Goal: Transaction & Acquisition: Obtain resource

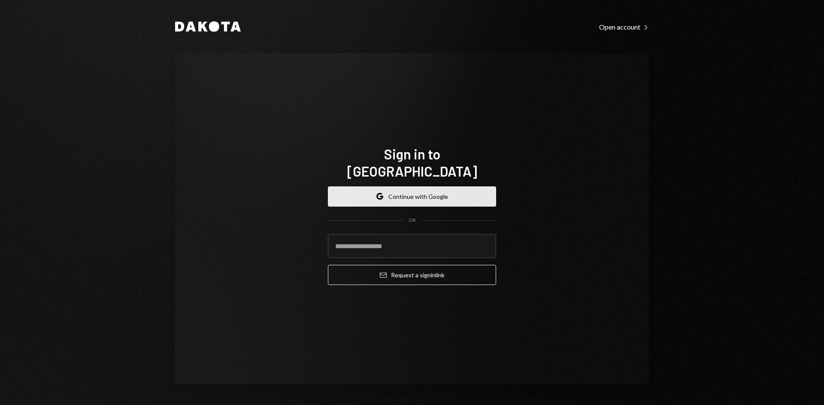
click at [364, 189] on button "Google Continue with Google" at bounding box center [412, 197] width 168 height 20
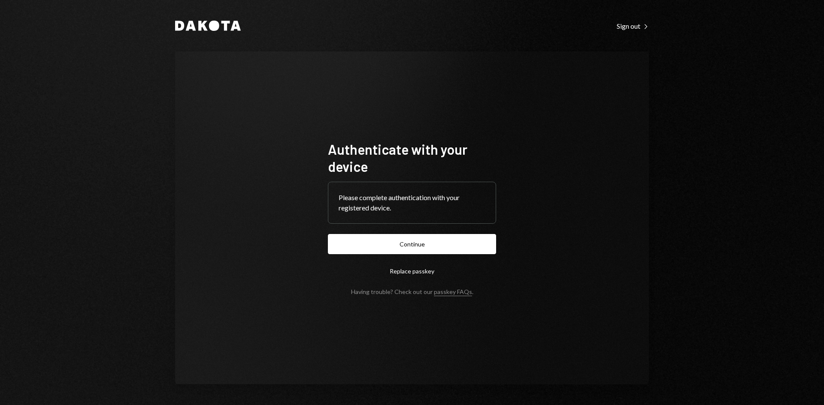
click at [385, 233] on form "Authenticate with your device Please complete authentication with your register…" at bounding box center [412, 218] width 168 height 155
click at [386, 239] on button "Continue" at bounding box center [412, 244] width 168 height 20
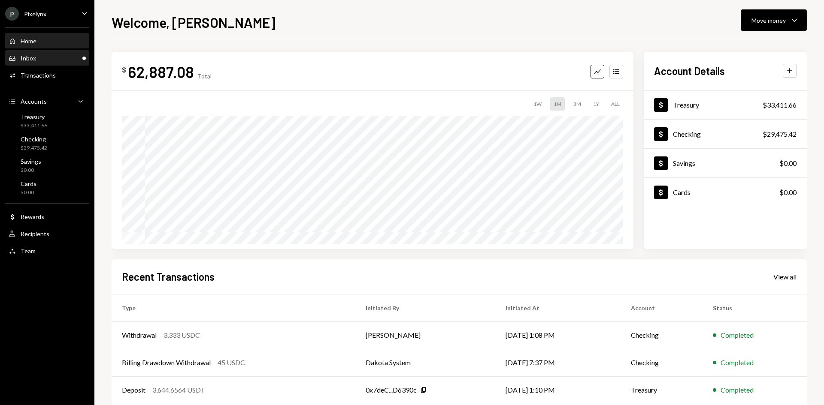
click at [57, 61] on div "Inbox Inbox" at bounding box center [47, 58] width 77 height 8
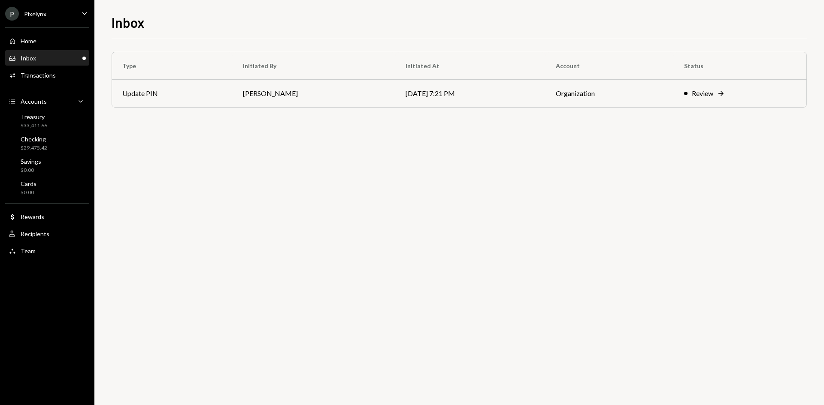
click at [66, 1] on ul "P Pixelynx Caret Down Home Home Inbox Inbox Activities Transactions Accounts Ac…" at bounding box center [47, 130] width 94 height 260
click at [64, 12] on div "P Pixelynx Caret Down" at bounding box center [47, 14] width 94 height 14
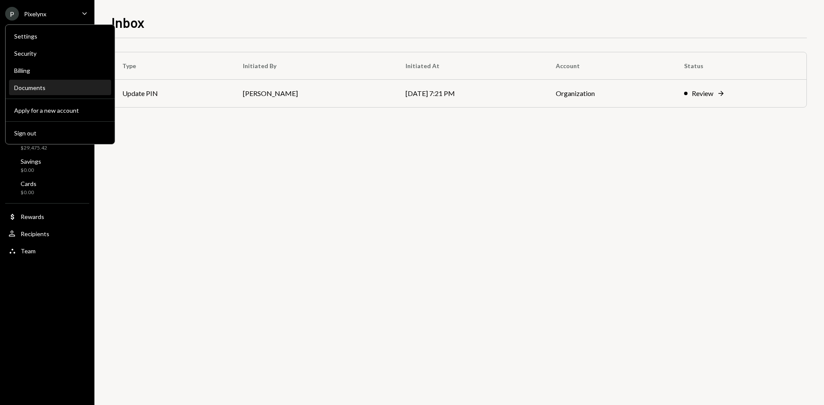
click at [60, 88] on div "Documents" at bounding box center [60, 87] width 92 height 7
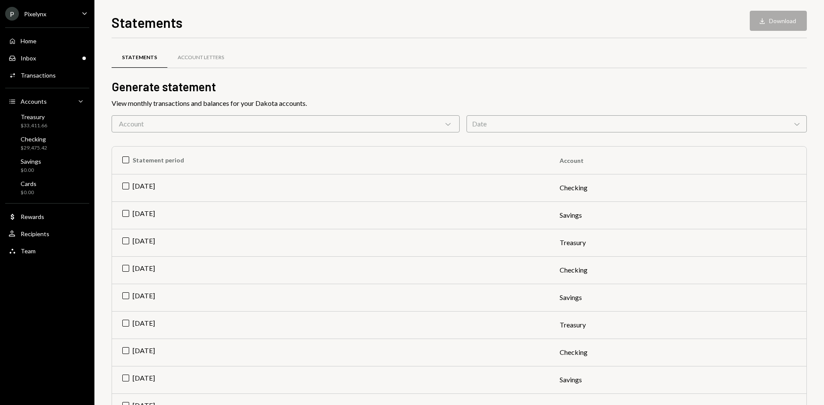
click at [206, 127] on div "Account Chevron Down" at bounding box center [286, 123] width 348 height 17
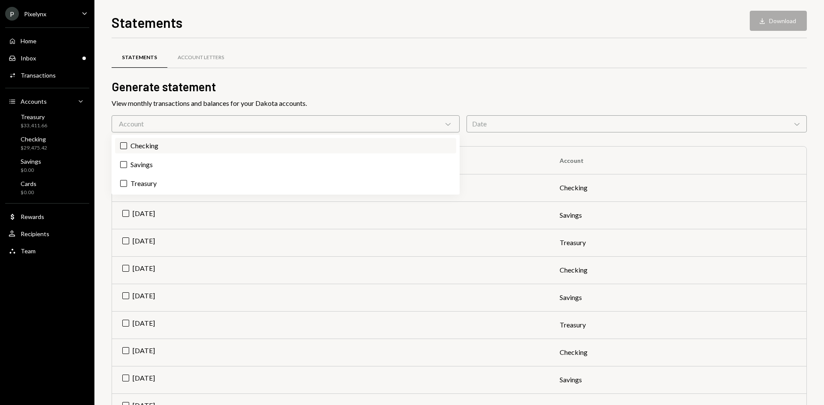
click at [139, 144] on label "Checking" at bounding box center [285, 145] width 341 height 15
click at [127, 144] on button "Checking" at bounding box center [123, 145] width 7 height 7
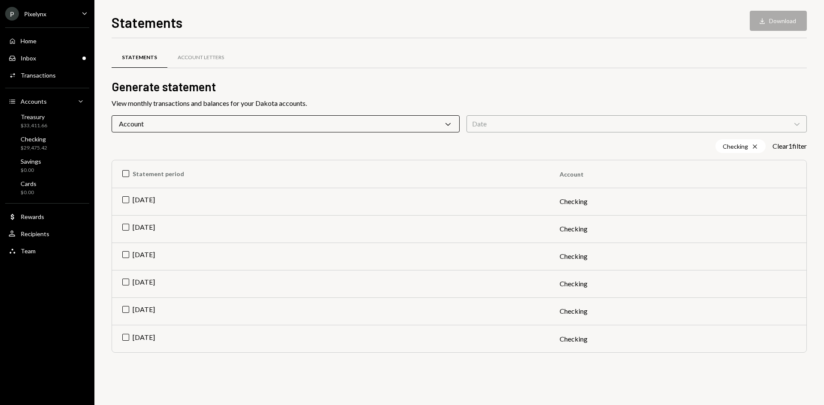
click at [549, 121] on div "Date Chevron Down" at bounding box center [636, 123] width 340 height 17
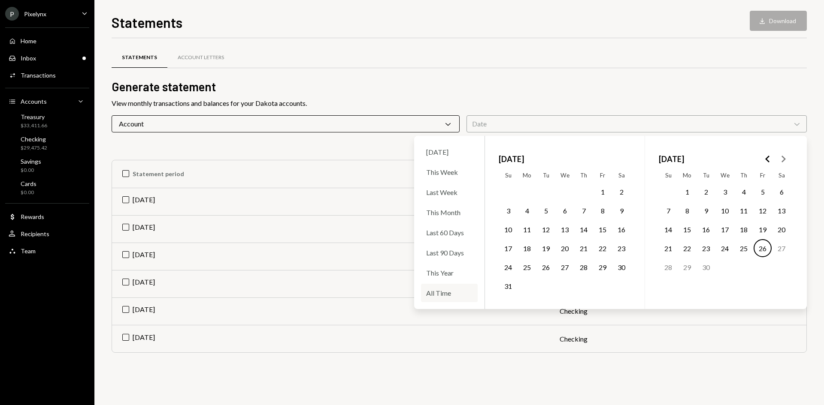
click at [444, 291] on div "All Time" at bounding box center [449, 293] width 57 height 18
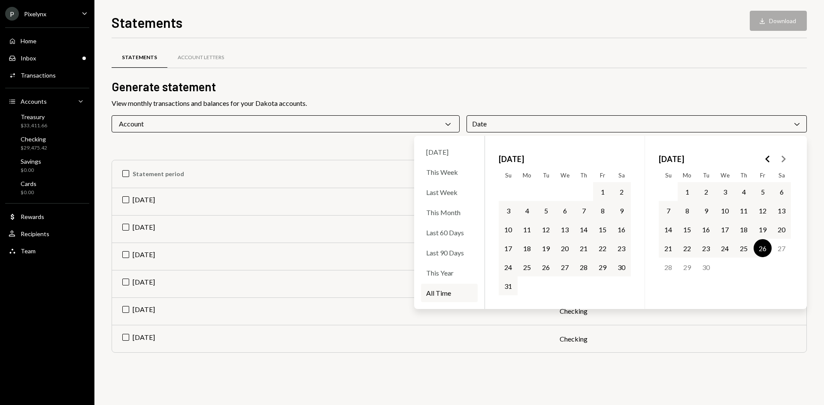
click at [510, 283] on button "31" at bounding box center [508, 286] width 18 height 18
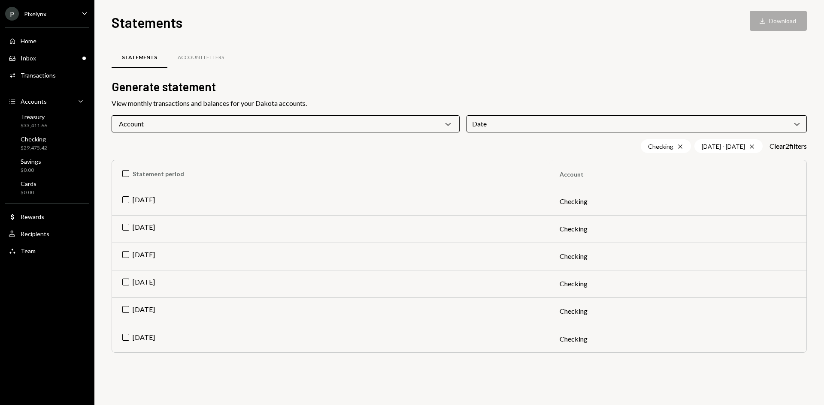
drag, startPoint x: 599, startPoint y: 58, endPoint x: 603, endPoint y: 70, distance: 12.2
click at [602, 63] on div "Statements Account Letters" at bounding box center [459, 58] width 695 height 22
click at [233, 121] on div "Account Chevron Down" at bounding box center [286, 123] width 348 height 17
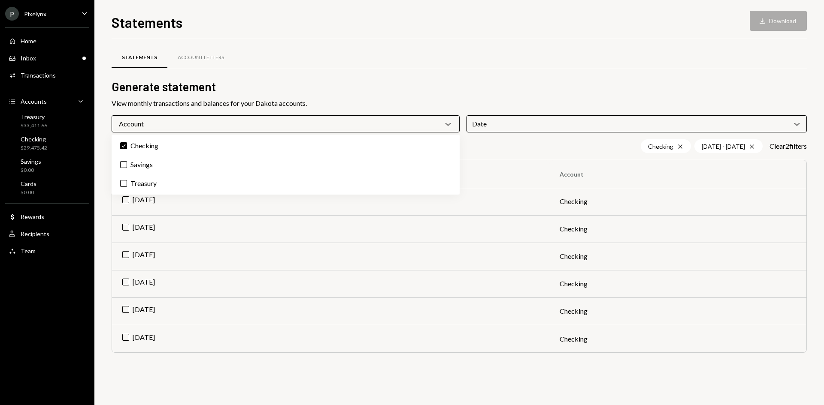
click at [475, 76] on div "Statements Account Letters" at bounding box center [459, 63] width 695 height 32
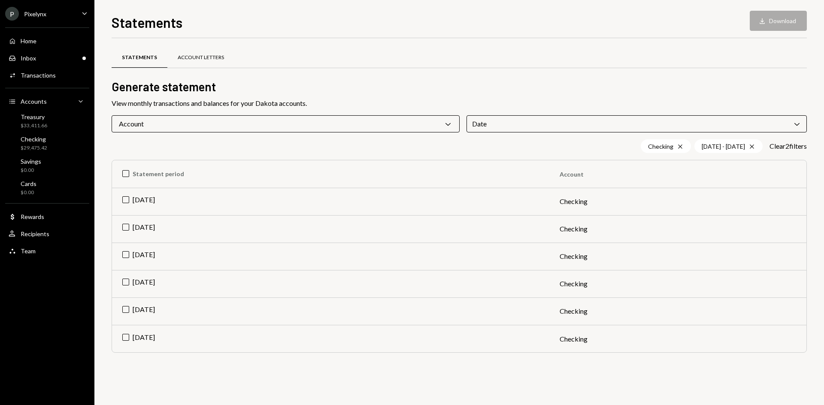
click at [202, 56] on div "Account Letters" at bounding box center [201, 57] width 46 height 7
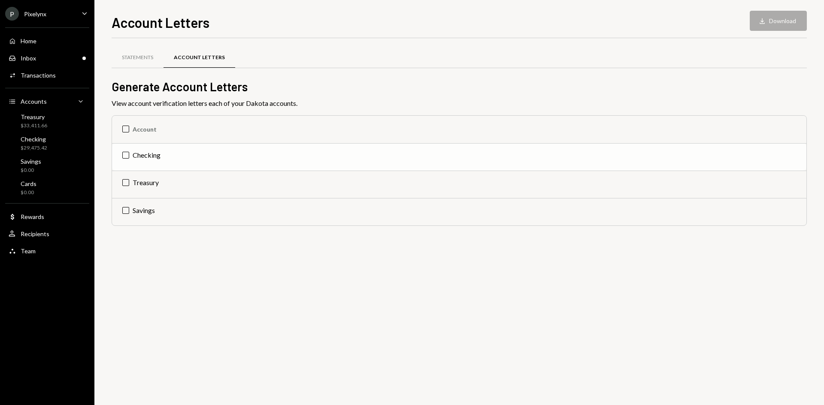
click at [124, 158] on td "Checking" at bounding box center [459, 156] width 694 height 27
click at [795, 22] on button "Download Download" at bounding box center [778, 21] width 57 height 20
click at [43, 76] on div "Transactions" at bounding box center [38, 75] width 35 height 7
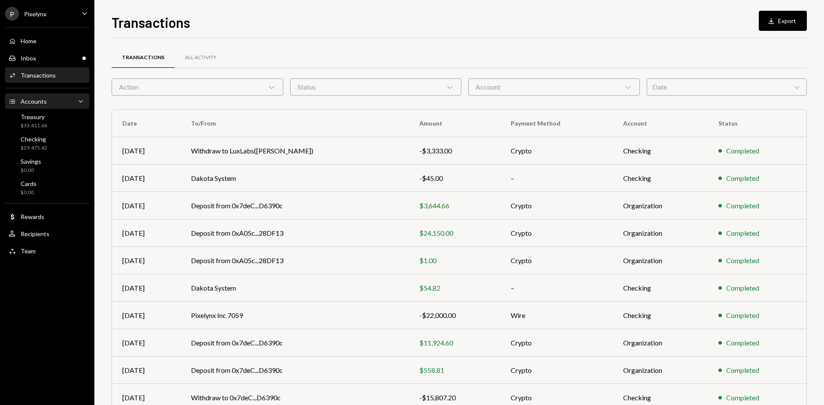
click at [56, 103] on div "Accounts Accounts Caret Down" at bounding box center [47, 101] width 77 height 9
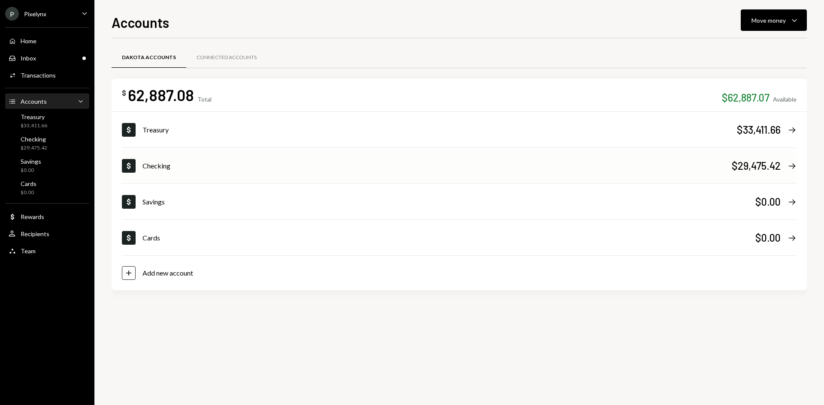
click at [188, 166] on div "Checking" at bounding box center [436, 166] width 589 height 10
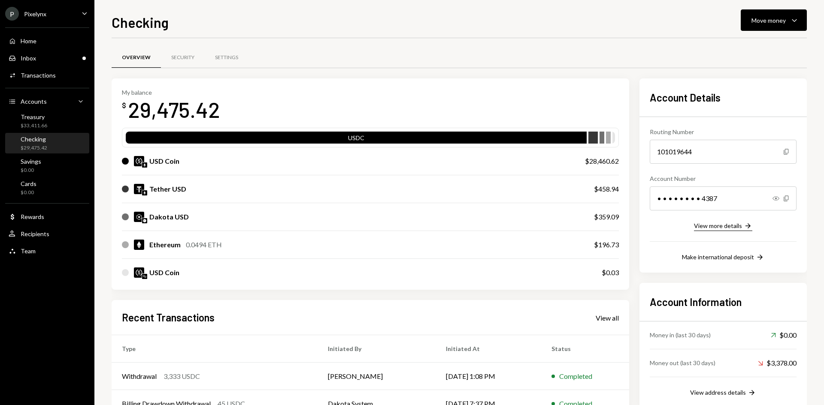
click at [733, 230] on button "View more details Right Arrow" at bounding box center [723, 226] width 58 height 9
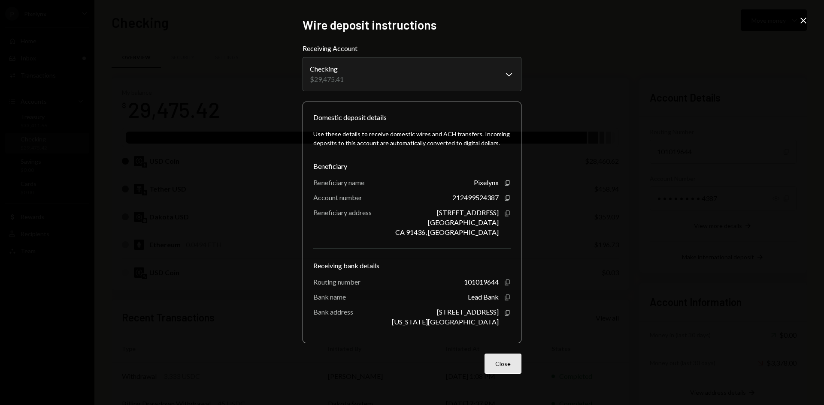
click at [516, 368] on button "Close" at bounding box center [502, 364] width 37 height 20
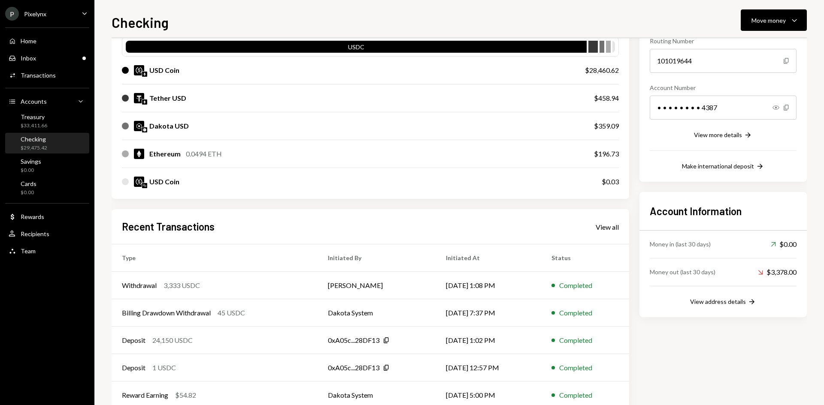
scroll to position [112, 0]
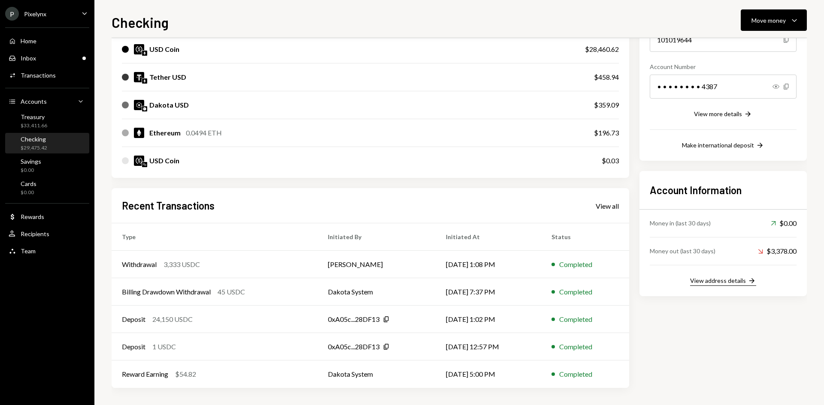
click at [744, 281] on div "View address details" at bounding box center [718, 280] width 56 height 7
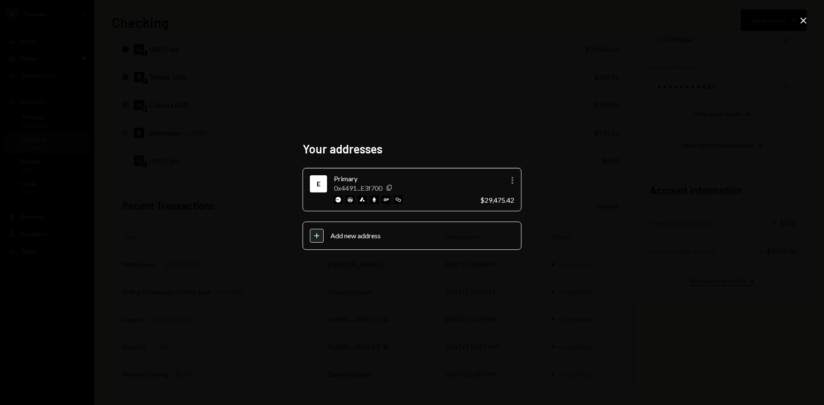
click at [744, 281] on div "Your addresses E Primary 0x4491...E3f700 Copy More $29,475.42 Plus Add new addr…" at bounding box center [412, 202] width 824 height 405
click at [801, 22] on icon "Close" at bounding box center [803, 20] width 10 height 10
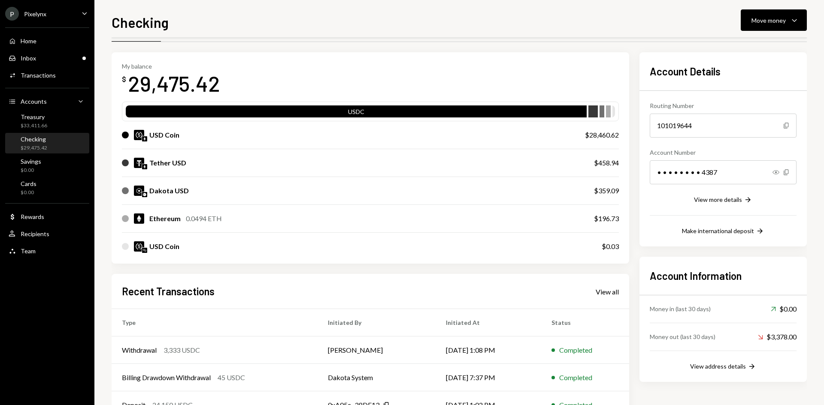
scroll to position [0, 0]
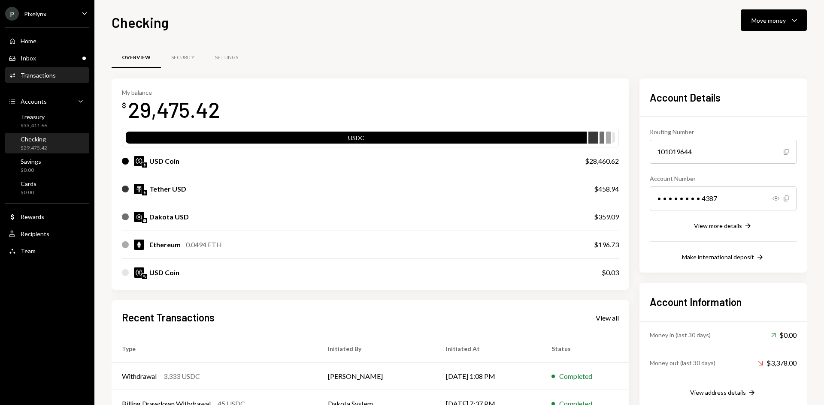
click at [58, 76] on div "Activities Transactions" at bounding box center [47, 76] width 77 height 8
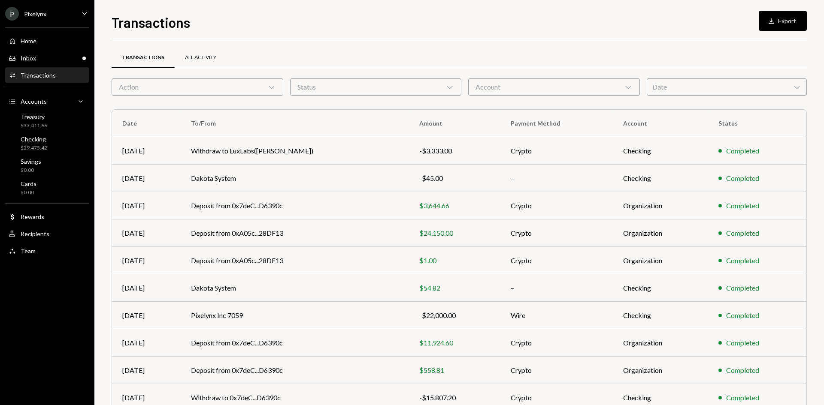
click at [209, 55] on div "All Activity" at bounding box center [200, 57] width 31 height 7
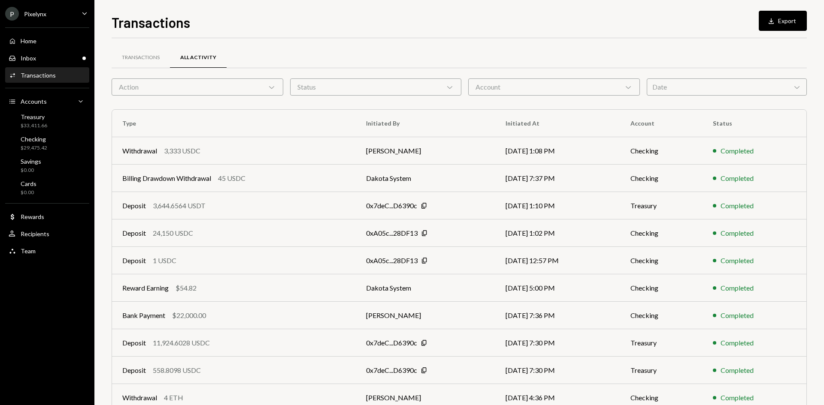
click at [118, 70] on div "Transactions All Activity" at bounding box center [459, 63] width 695 height 32
click at [149, 58] on div "Transactions" at bounding box center [141, 57] width 38 height 7
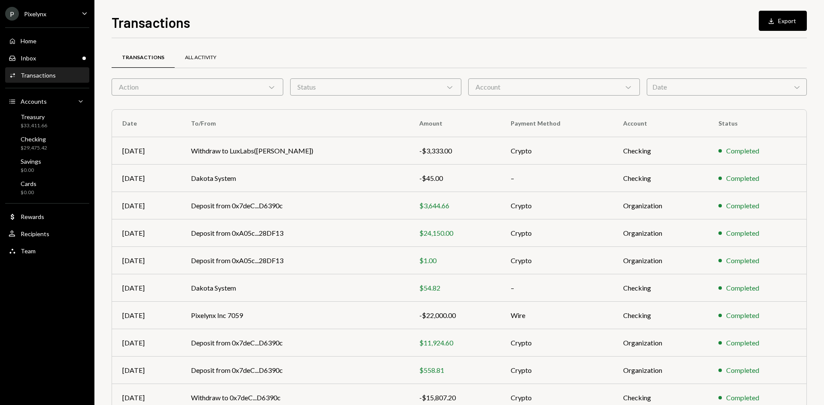
click at [211, 55] on div "All Activity" at bounding box center [200, 57] width 31 height 7
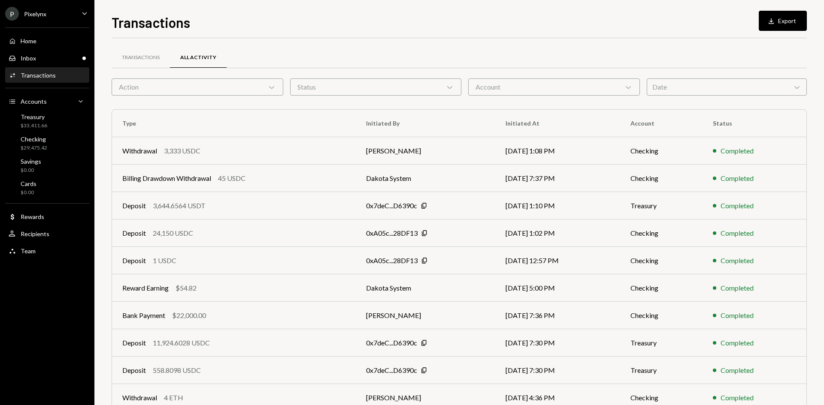
click at [217, 85] on div "Action Chevron Down" at bounding box center [198, 87] width 172 height 17
click at [345, 84] on div "Status Chevron Down" at bounding box center [376, 87] width 172 height 17
click at [355, 58] on div "Transactions All Activity" at bounding box center [459, 58] width 695 height 22
click at [210, 81] on div "Action Chevron Down" at bounding box center [198, 87] width 172 height 17
click at [145, 57] on div "Transactions" at bounding box center [141, 57] width 38 height 7
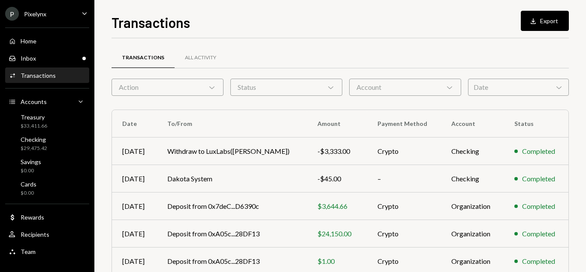
click at [59, 24] on div "Home Home Inbox Inbox Activities Transactions Accounts Accounts Caret Down Trea…" at bounding box center [47, 141] width 94 height 238
click at [60, 20] on div "P Pixelynx Caret Down" at bounding box center [47, 14] width 94 height 14
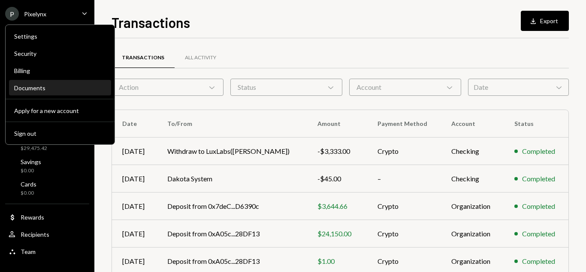
click at [34, 91] on div "Documents" at bounding box center [60, 87] width 92 height 7
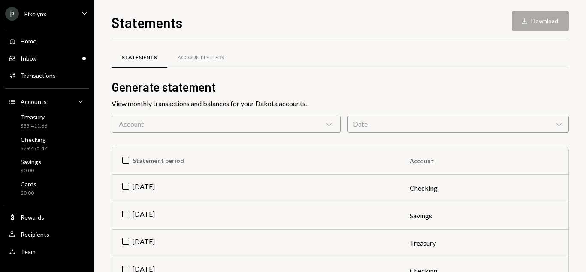
click at [169, 123] on div "Account Chevron Down" at bounding box center [226, 123] width 229 height 17
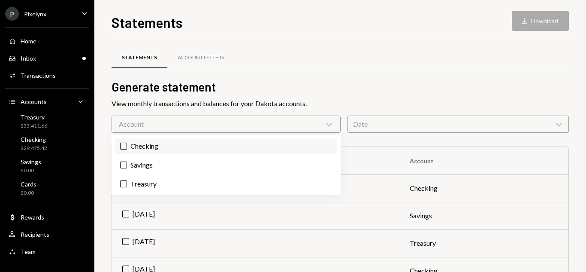
click at [131, 147] on label "Checking" at bounding box center [226, 145] width 222 height 15
click at [127, 147] on button "Checking" at bounding box center [123, 145] width 7 height 7
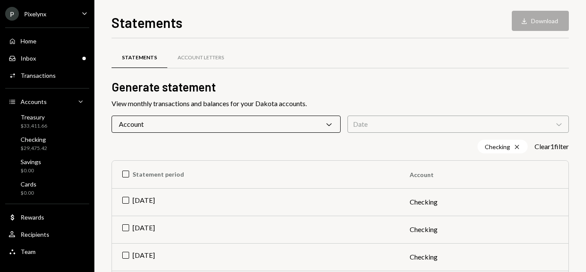
click at [371, 92] on h2 "Generate statement" at bounding box center [340, 87] width 457 height 17
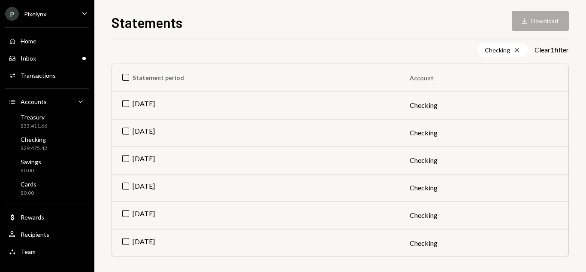
scroll to position [99, 0]
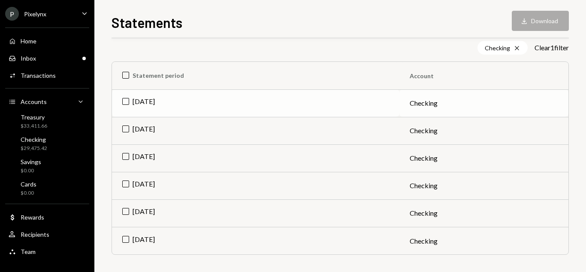
click at [159, 103] on td "[DATE]" at bounding box center [255, 102] width 287 height 27
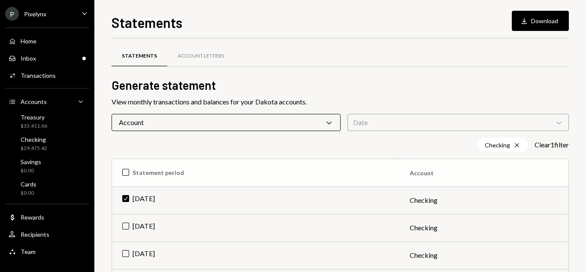
scroll to position [0, 0]
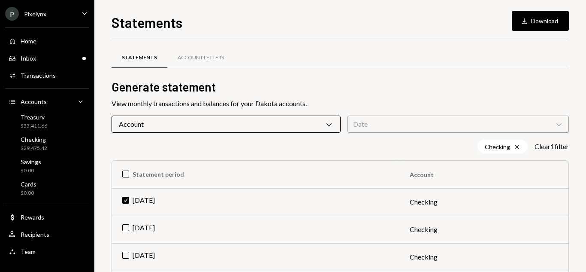
click at [439, 125] on div "Date Chevron Down" at bounding box center [458, 123] width 221 height 17
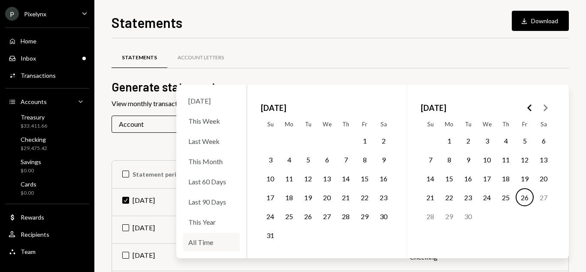
click at [215, 235] on div "All Time" at bounding box center [211, 242] width 57 height 18
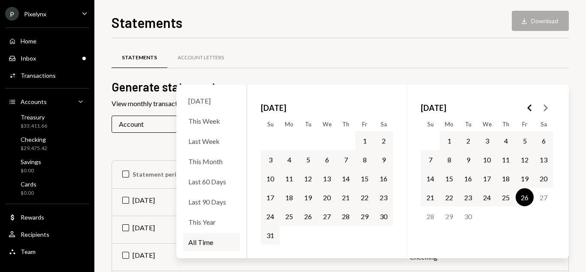
click at [263, 236] on button "31" at bounding box center [270, 235] width 18 height 18
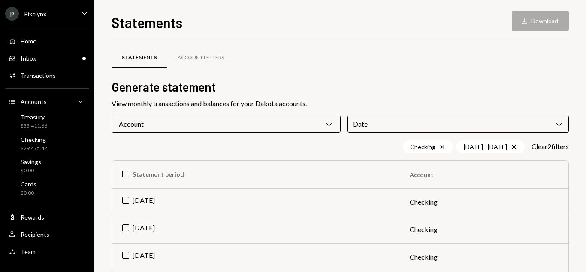
click at [344, 56] on div "Statements Account Letters" at bounding box center [340, 58] width 457 height 22
click at [151, 199] on td "[DATE]" at bounding box center [255, 201] width 287 height 27
click at [525, 31] on div "Statements Download Download Statements Account Letters Generate statement View…" at bounding box center [340, 142] width 457 height 260
click at [524, 26] on button "Download Download" at bounding box center [540, 21] width 57 height 20
click at [149, 119] on div "Account Chevron Down" at bounding box center [226, 123] width 229 height 17
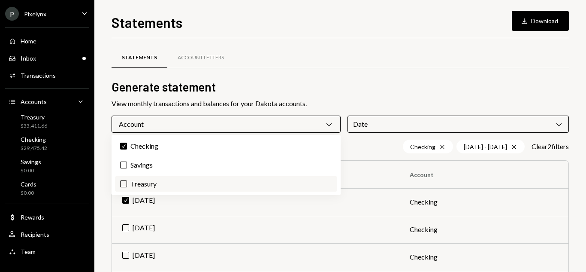
click at [149, 181] on label "Treasury" at bounding box center [226, 183] width 222 height 15
click at [127, 181] on button "Treasury" at bounding box center [123, 183] width 7 height 7
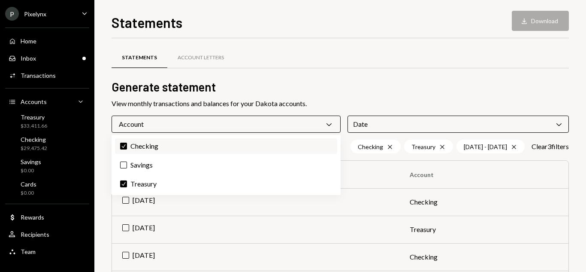
click at [141, 141] on label "Check Checking" at bounding box center [226, 145] width 222 height 15
click at [127, 142] on button "Check" at bounding box center [123, 145] width 7 height 7
click at [354, 76] on div "Statements Account Letters" at bounding box center [340, 63] width 457 height 32
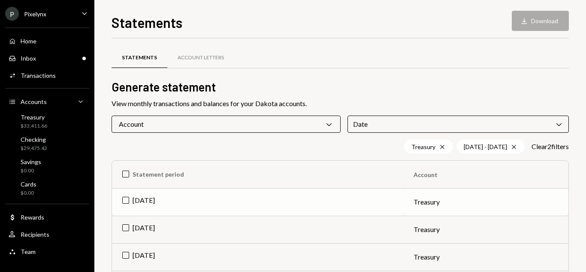
click at [154, 199] on td "[DATE]" at bounding box center [257, 201] width 291 height 27
click at [546, 22] on button "Download Download" at bounding box center [540, 21] width 57 height 20
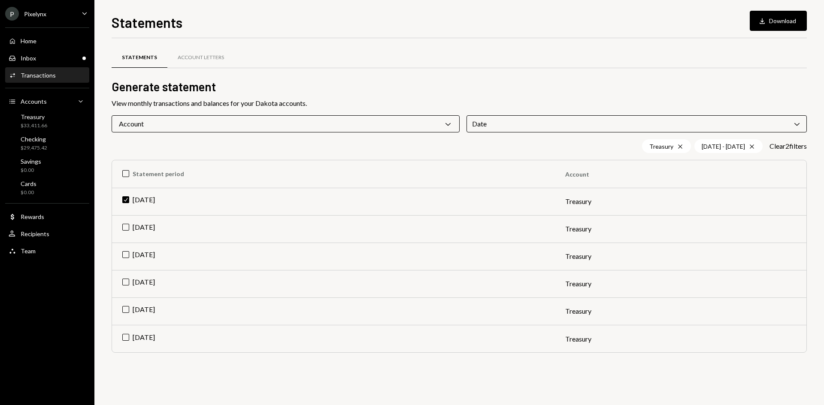
click at [42, 72] on div "Transactions" at bounding box center [38, 75] width 35 height 7
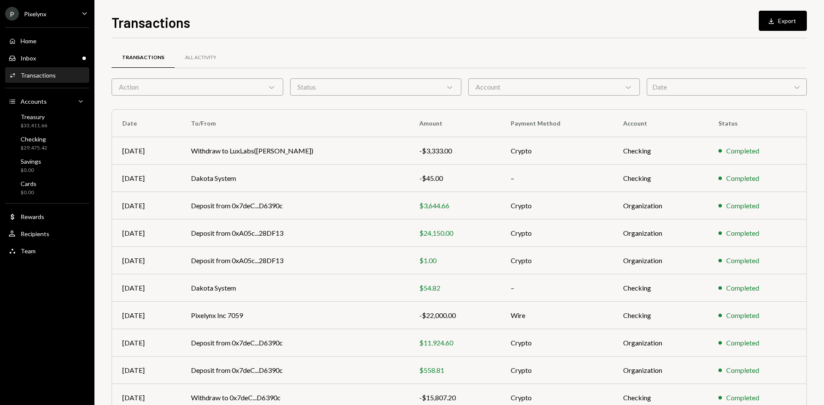
click at [511, 88] on div "Account Chevron Down" at bounding box center [554, 87] width 172 height 17
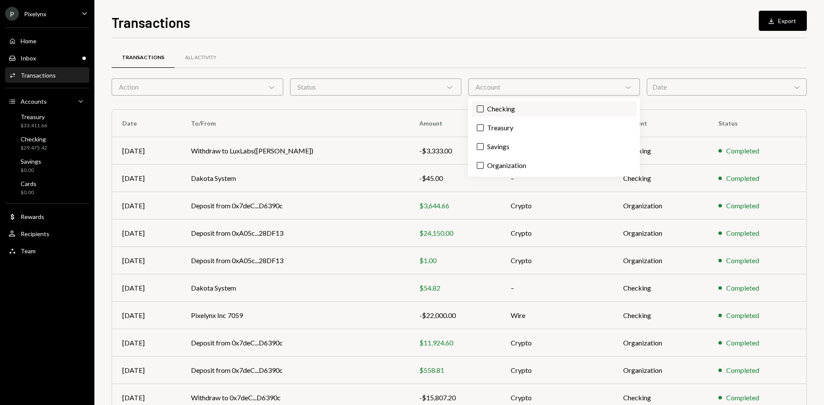
click at [515, 111] on label "Checking" at bounding box center [554, 108] width 165 height 15
click at [484, 111] on button "Checking" at bounding box center [480, 109] width 7 height 7
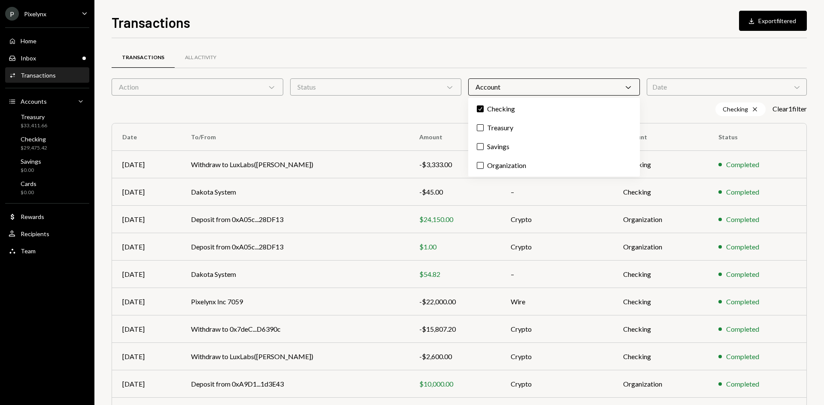
click at [438, 51] on div "Transactions All Activity" at bounding box center [459, 58] width 695 height 22
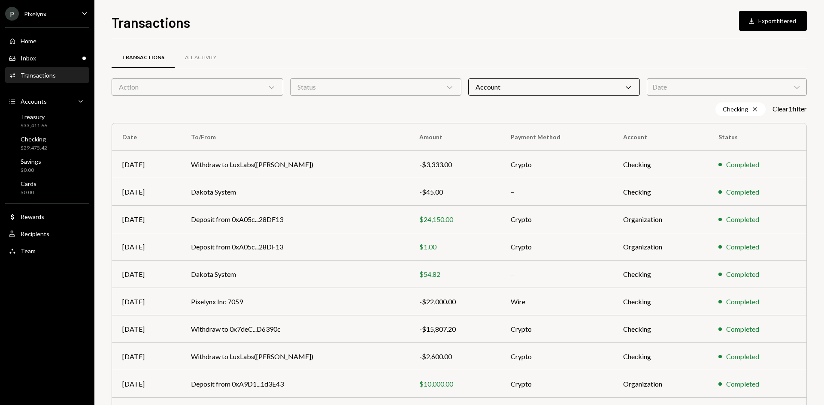
click at [231, 81] on div "Action Chevron Down" at bounding box center [198, 87] width 172 height 17
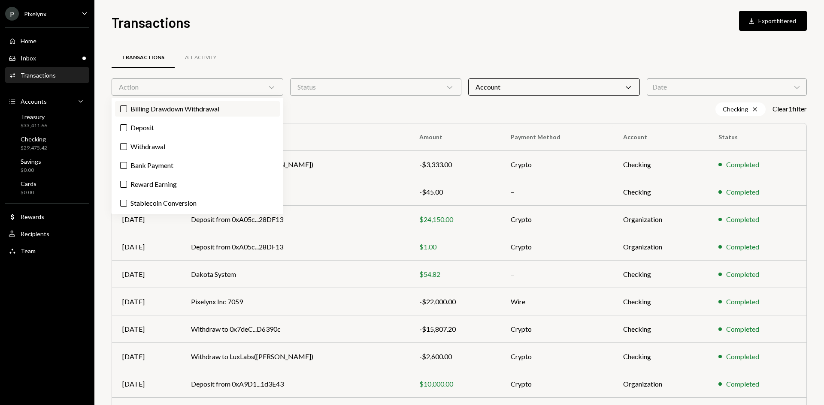
click at [129, 113] on label "Billing Drawdown Withdrawal" at bounding box center [197, 108] width 165 height 15
click at [127, 112] on button "Billing Drawdown Withdrawal" at bounding box center [123, 109] width 7 height 7
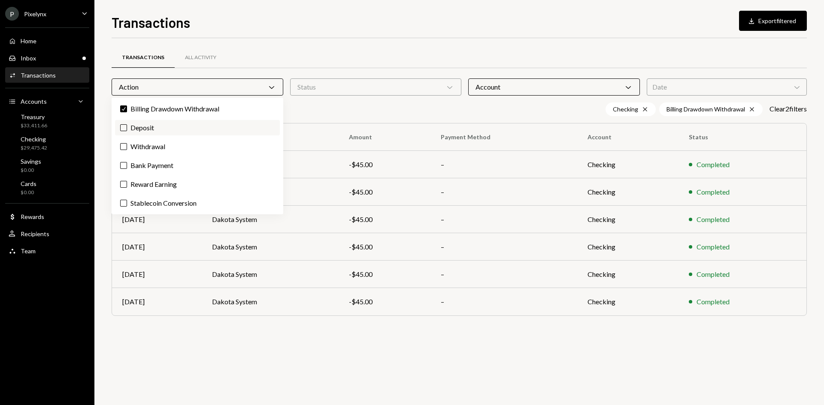
click at [129, 127] on label "Deposit" at bounding box center [197, 127] width 165 height 15
click at [127, 127] on button "Deposit" at bounding box center [123, 127] width 7 height 7
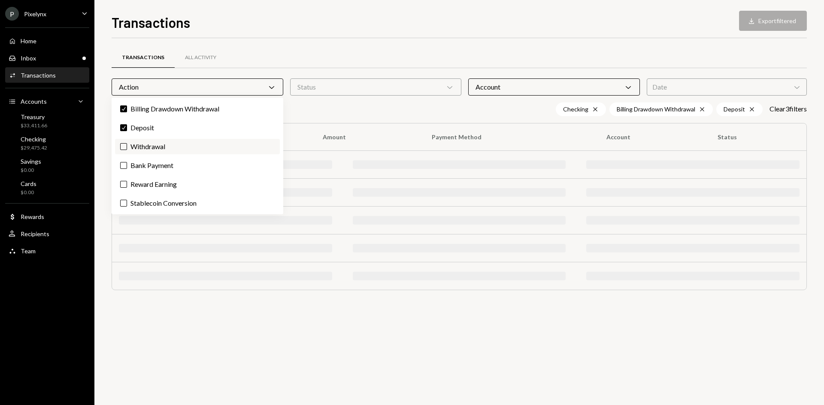
click at [143, 146] on label "Withdrawal" at bounding box center [197, 146] width 165 height 15
click at [127, 146] on button "Withdrawal" at bounding box center [123, 146] width 7 height 7
click at [152, 166] on label "Bank Payment" at bounding box center [197, 165] width 165 height 15
click at [127, 166] on button "Bank Payment" at bounding box center [123, 165] width 7 height 7
click at [163, 191] on label "Reward Earning" at bounding box center [197, 184] width 165 height 15
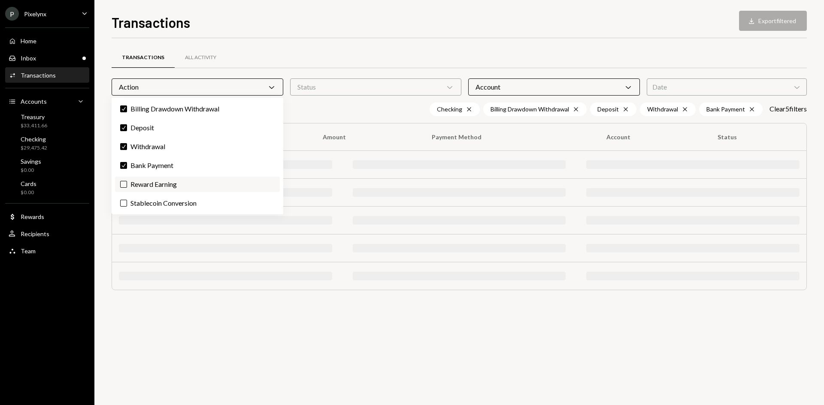
click at [127, 188] on button "Reward Earning" at bounding box center [123, 184] width 7 height 7
click at [168, 206] on label "Stablecoin Conversion" at bounding box center [197, 203] width 165 height 15
click at [127, 206] on button "Stablecoin Conversion" at bounding box center [123, 203] width 7 height 7
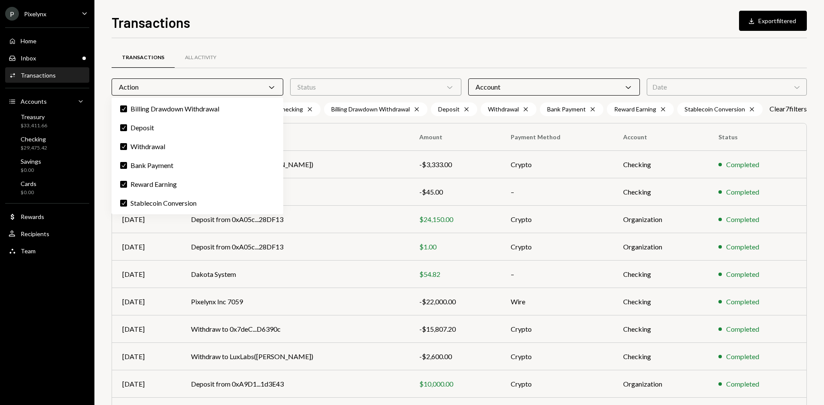
click at [305, 48] on div "Transactions All Activity" at bounding box center [459, 58] width 695 height 22
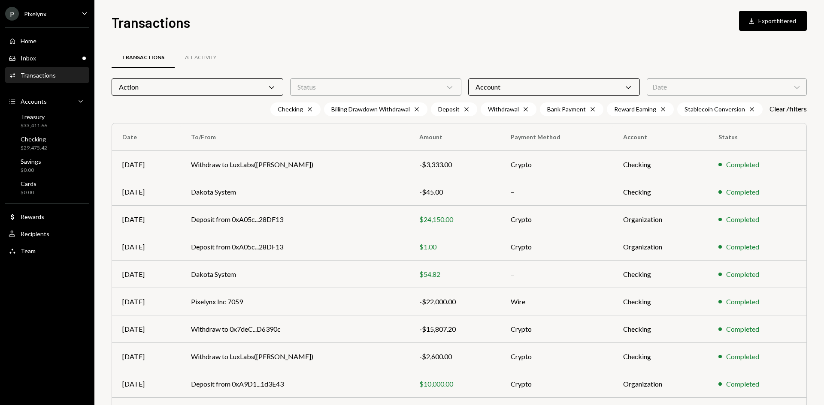
click at [345, 82] on div "Status Chevron Down" at bounding box center [376, 87] width 172 height 17
click at [345, 101] on label "Completed" at bounding box center [375, 108] width 165 height 15
click at [305, 106] on button "Completed" at bounding box center [302, 109] width 7 height 7
click at [681, 88] on div "Date Chevron Down" at bounding box center [727, 87] width 160 height 17
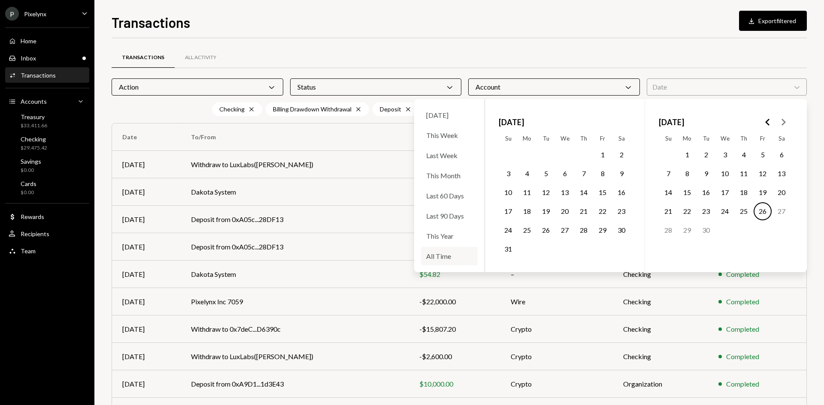
click at [437, 254] on div "All Time" at bounding box center [449, 256] width 57 height 18
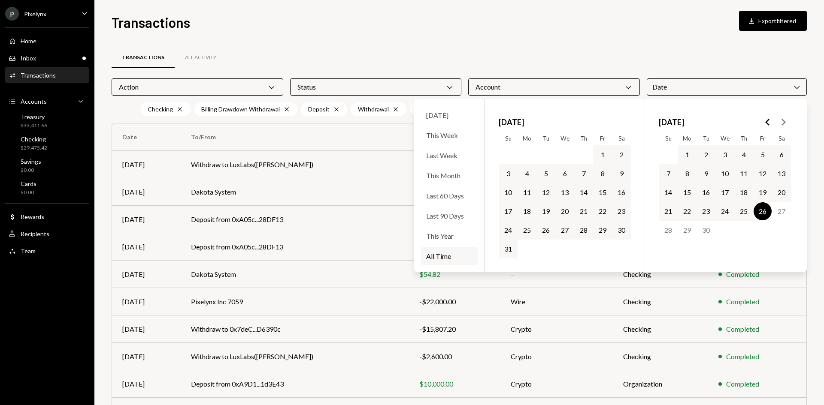
click at [507, 252] on button "31" at bounding box center [508, 249] width 18 height 18
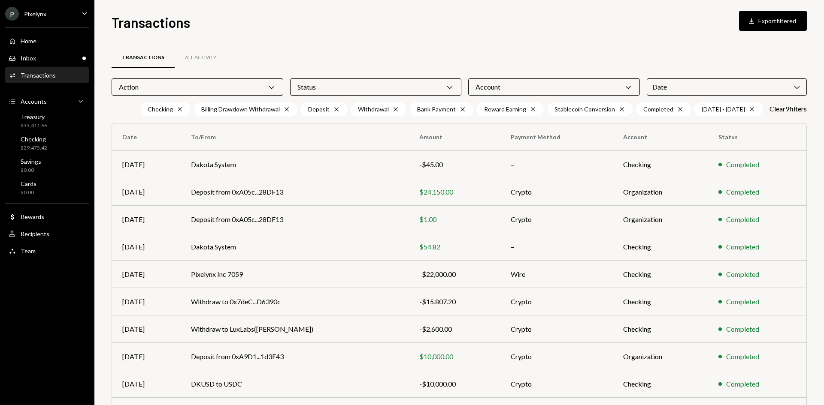
click at [599, 53] on div "Transactions All Activity" at bounding box center [459, 58] width 695 height 22
click at [767, 18] on button "Download Export filtered" at bounding box center [773, 21] width 68 height 20
click at [200, 88] on div "Action Chevron Down" at bounding box center [198, 87] width 172 height 17
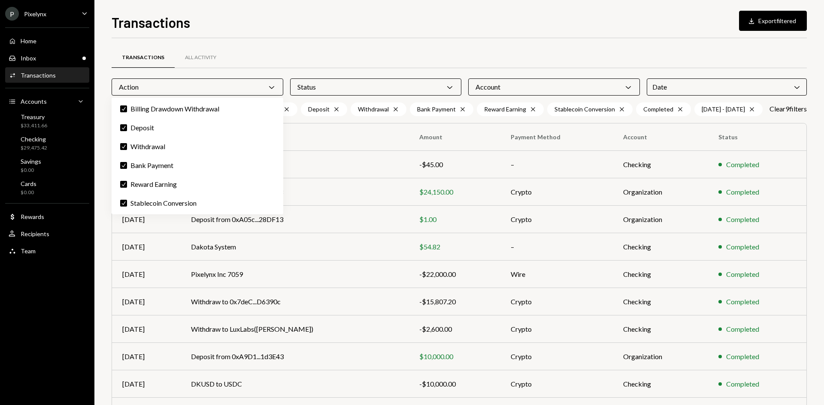
click at [200, 88] on div "Action Chevron Down" at bounding box center [198, 87] width 172 height 17
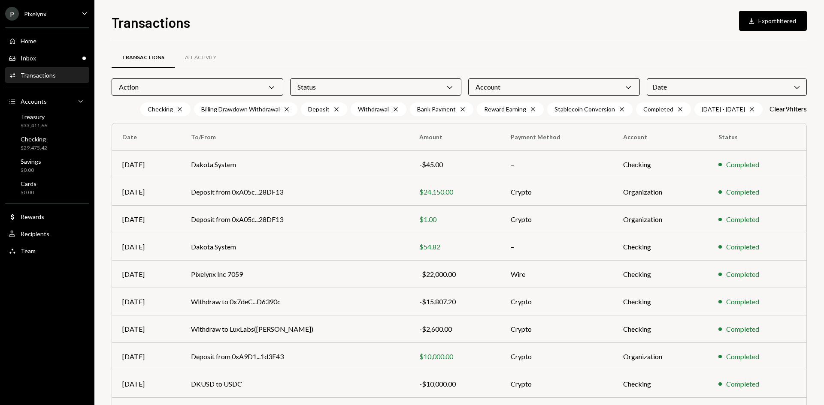
click at [485, 86] on div "Account Chevron Down" at bounding box center [554, 87] width 172 height 17
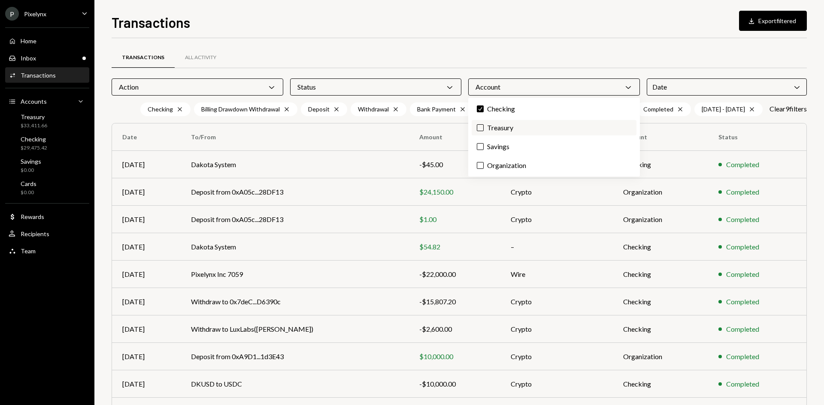
click at [489, 128] on label "Treasury" at bounding box center [554, 127] width 165 height 15
click at [484, 128] on button "Treasury" at bounding box center [480, 127] width 7 height 7
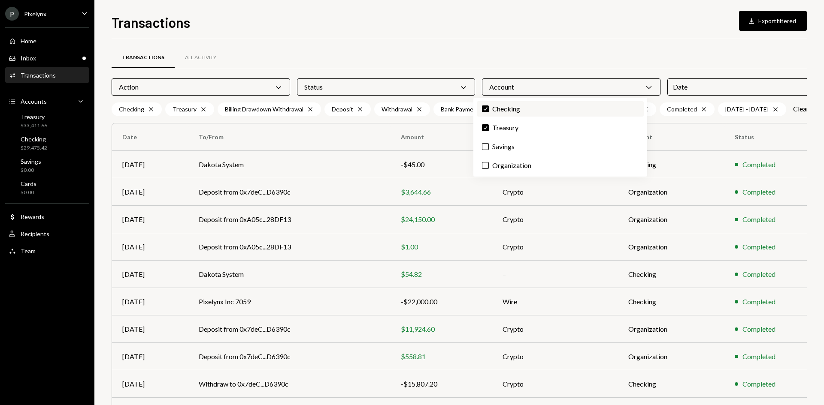
click at [487, 107] on button "Check" at bounding box center [485, 109] width 7 height 7
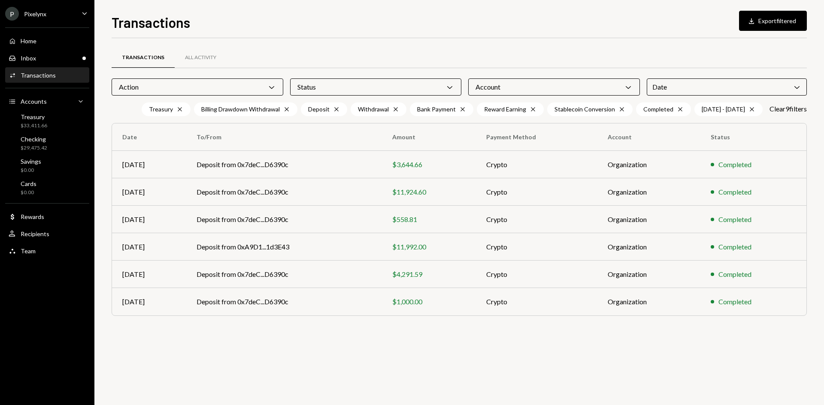
click at [537, 38] on div at bounding box center [459, 38] width 695 height 0
click at [393, 89] on div "Status Chevron Down" at bounding box center [376, 87] width 172 height 17
click at [259, 91] on div "Action Chevron Down" at bounding box center [198, 87] width 172 height 17
click at [259, 90] on div "Action Chevron Down" at bounding box center [198, 87] width 172 height 17
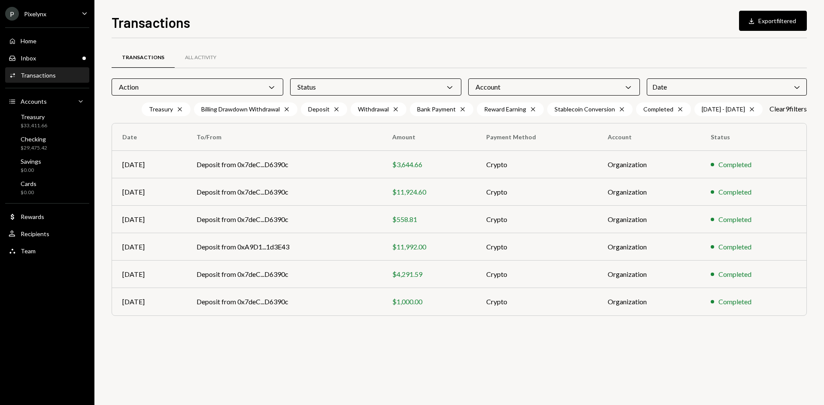
click at [261, 85] on div "Action Chevron Down" at bounding box center [198, 87] width 172 height 17
click at [754, 24] on icon "Download" at bounding box center [751, 21] width 9 height 9
